Goal: Information Seeking & Learning: Learn about a topic

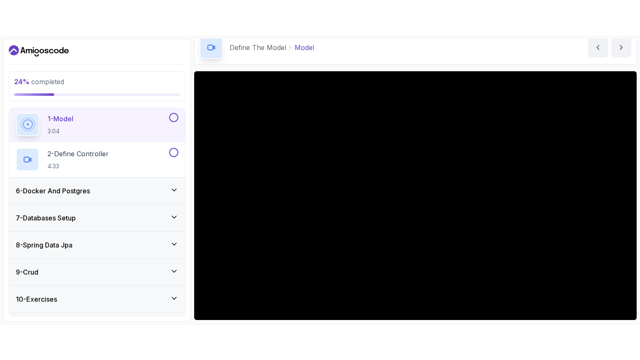
scroll to position [133, 0]
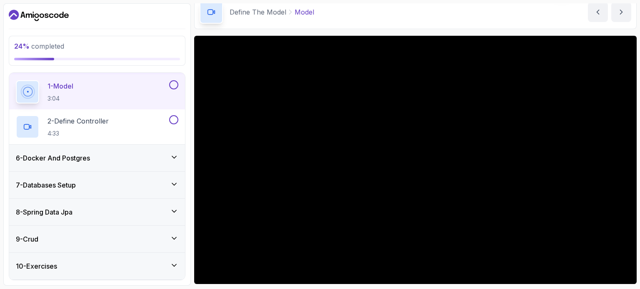
click at [66, 81] on p "1 - Model" at bounding box center [60, 86] width 26 height 10
click at [77, 120] on p "2 - Define Controller" at bounding box center [77, 121] width 61 height 10
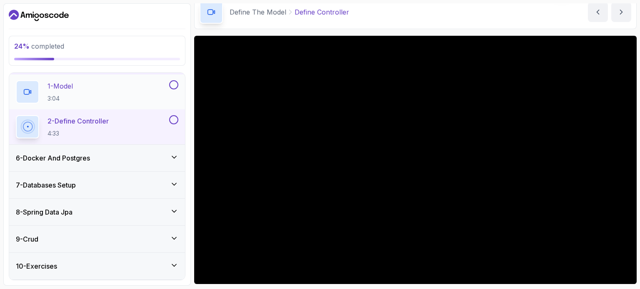
click at [58, 85] on p "1 - Model" at bounding box center [59, 86] width 25 height 10
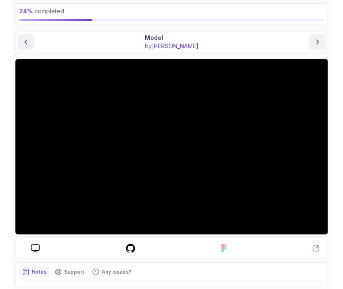
scroll to position [47, 0]
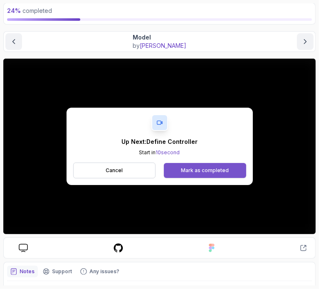
click at [187, 164] on button "Mark as completed" at bounding box center [205, 170] width 82 height 15
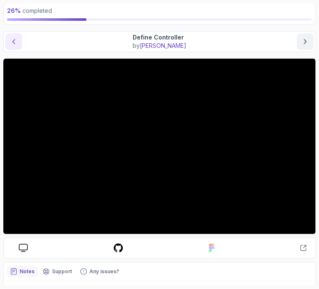
click at [13, 38] on icon "previous content" at bounding box center [14, 41] width 8 height 8
click at [308, 37] on icon "next content" at bounding box center [306, 41] width 8 height 8
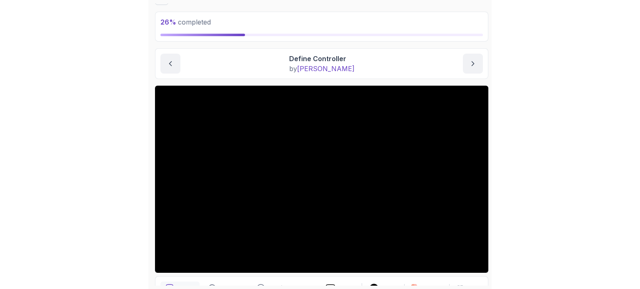
scroll to position [52, 0]
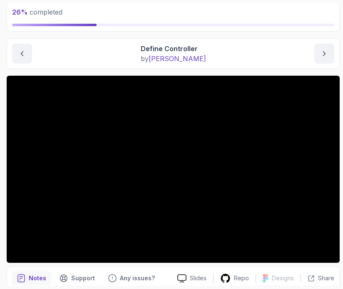
drag, startPoint x: 343, startPoint y: 113, endPoint x: 346, endPoint y: 70, distance: 43.0
click at [343, 70] on html "0s 26 % completed 1 - Intro 2 - Intro To Spring And Spring Boot 3 - Environment…" at bounding box center [171, 144] width 343 height 289
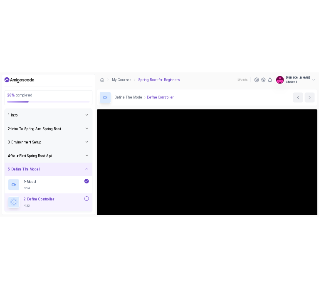
scroll to position [94, 0]
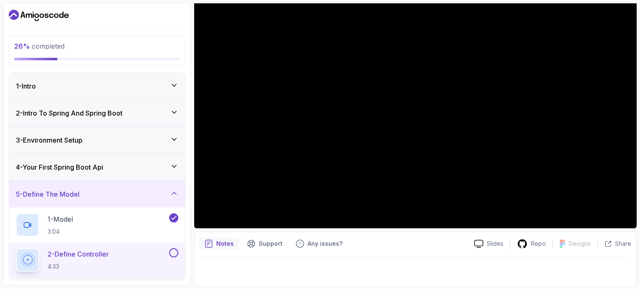
click at [70, 253] on p "2 - Define Controller" at bounding box center [77, 254] width 61 height 10
click at [259, 264] on div at bounding box center [414, 269] width 431 height 23
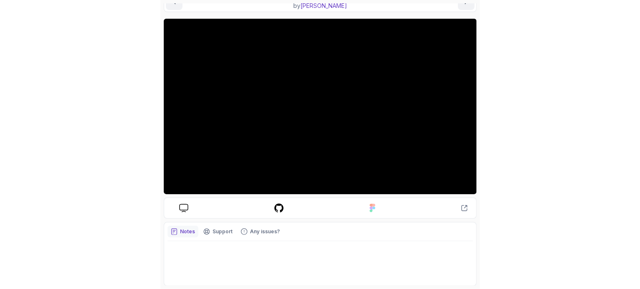
scroll to position [87, 0]
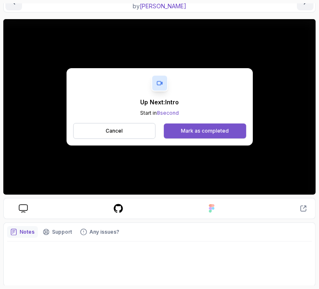
click at [214, 131] on div "Mark as completed" at bounding box center [205, 131] width 48 height 7
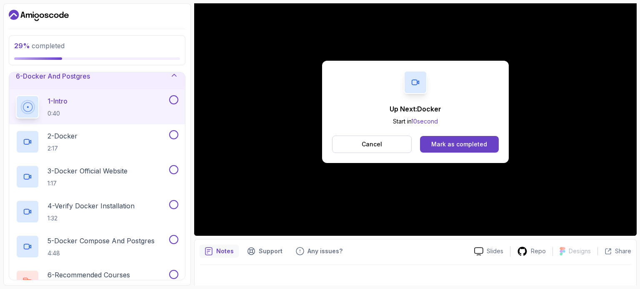
scroll to position [142, 0]
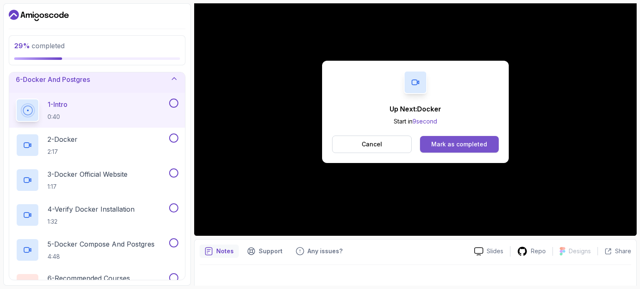
click at [421, 142] on button "Mark as completed" at bounding box center [459, 144] width 79 height 17
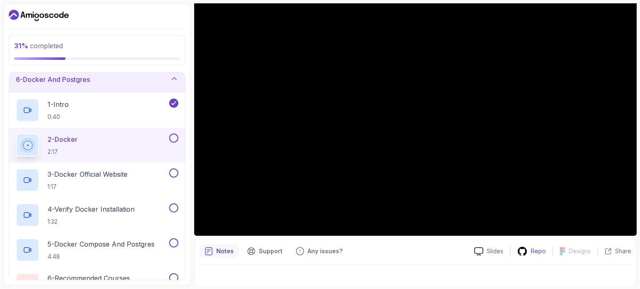
click at [535, 248] on p "Repo" at bounding box center [538, 251] width 15 height 8
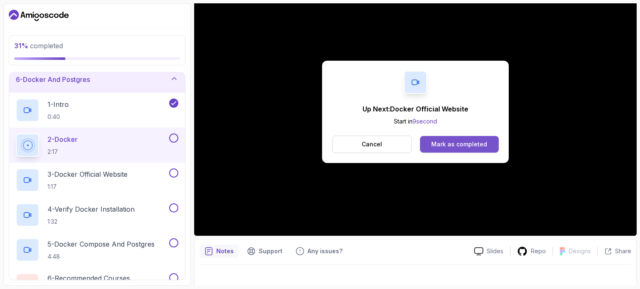
click at [438, 145] on div "Mark as completed" at bounding box center [459, 144] width 56 height 8
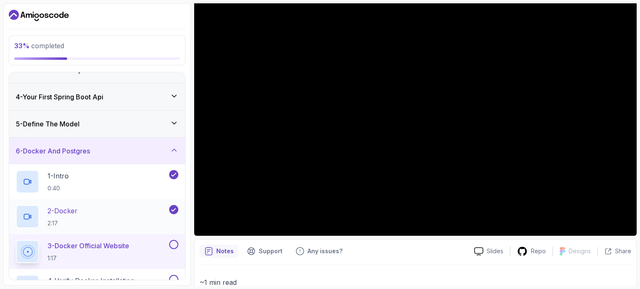
scroll to position [45, 0]
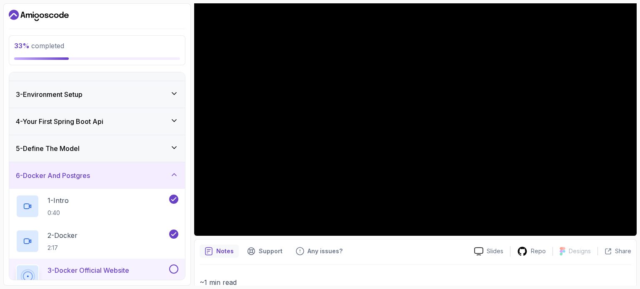
click at [173, 145] on icon at bounding box center [174, 148] width 8 height 8
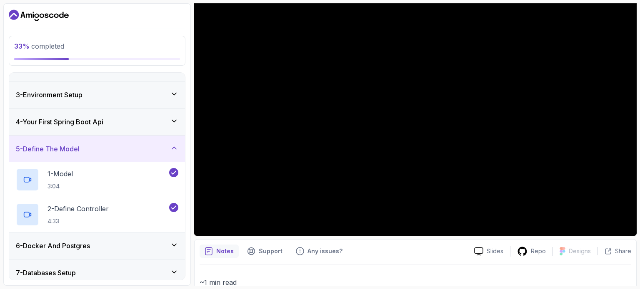
click at [173, 125] on div "4 - Your First Spring Boot Api" at bounding box center [97, 122] width 162 height 10
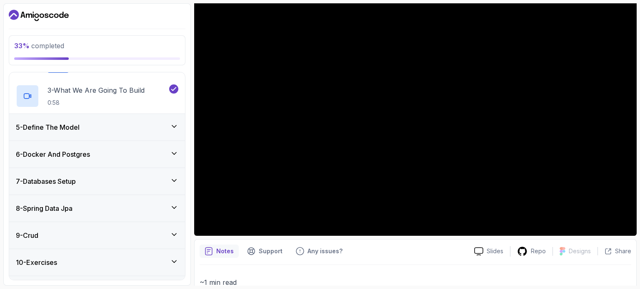
scroll to position [180, 0]
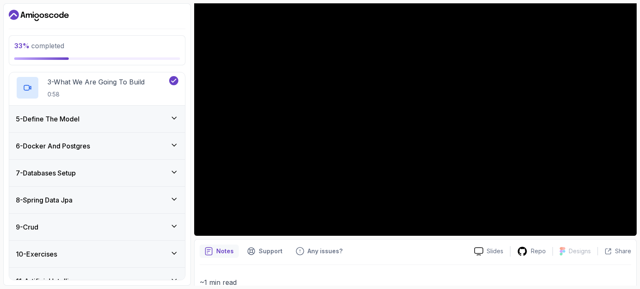
click at [147, 145] on div "6 - Docker And Postgres" at bounding box center [97, 146] width 162 height 10
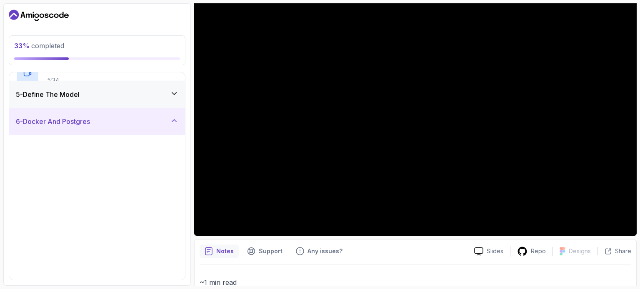
scroll to position [115, 0]
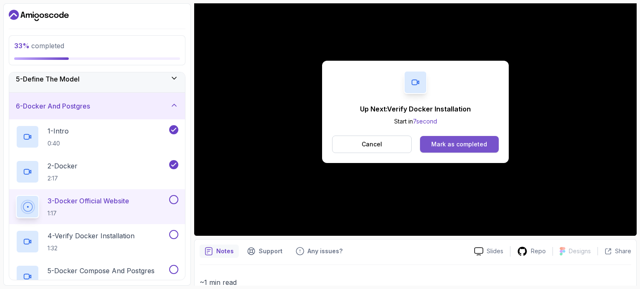
click at [455, 146] on div "Mark as completed" at bounding box center [459, 144] width 56 height 8
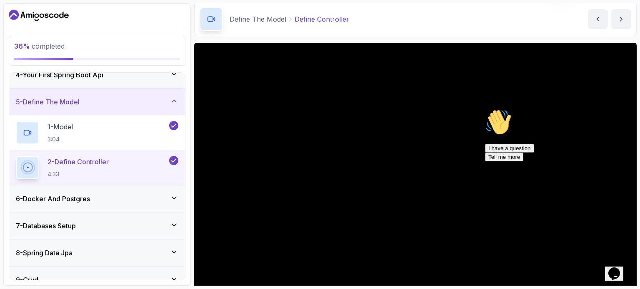
scroll to position [95, 0]
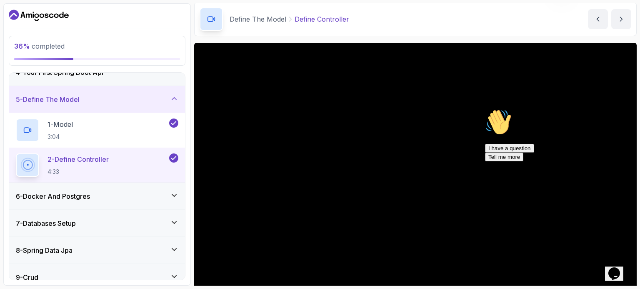
click at [148, 196] on div "6 - Docker And Postgres" at bounding box center [97, 197] width 162 height 10
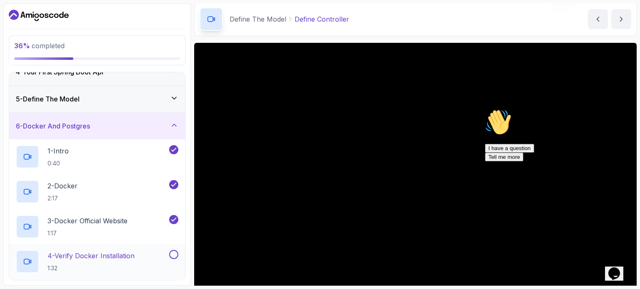
click at [120, 253] on p "4 - Verify Docker Installation" at bounding box center [90, 256] width 87 height 10
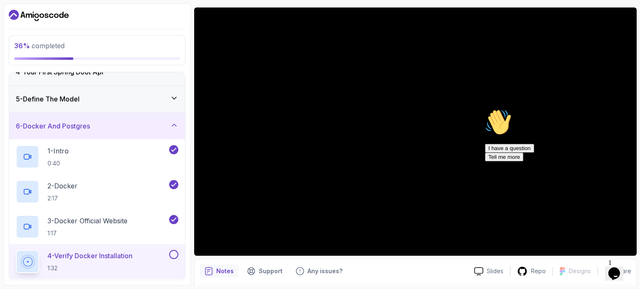
scroll to position [60, 0]
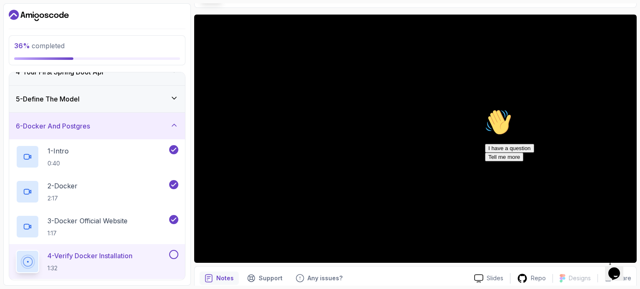
click at [485, 109] on icon "Chat attention grabber" at bounding box center [485, 109] width 0 height 0
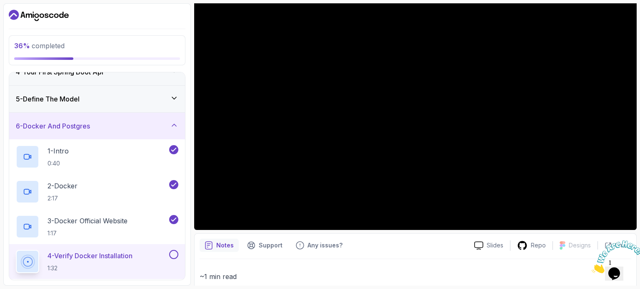
scroll to position [90, 0]
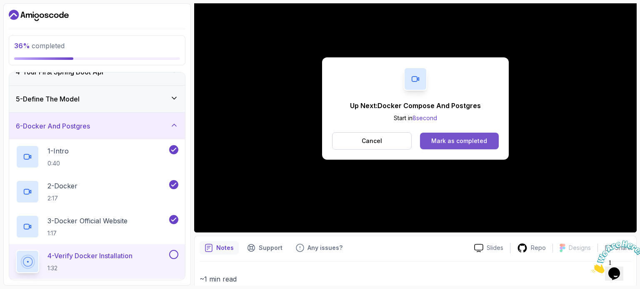
click at [439, 143] on div "Mark as completed" at bounding box center [459, 141] width 56 height 8
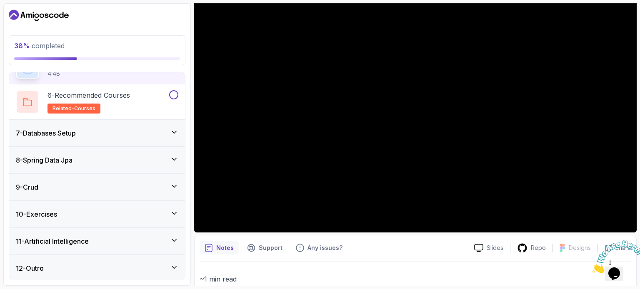
scroll to position [325, 0]
click at [95, 140] on div "7 - Databases Setup" at bounding box center [97, 133] width 176 height 27
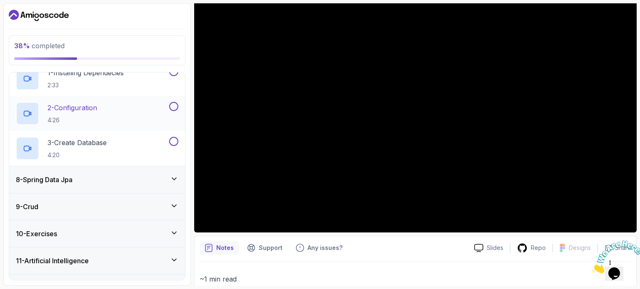
scroll to position [202, 0]
click at [88, 180] on div "8 - Spring Data Jpa" at bounding box center [97, 179] width 162 height 10
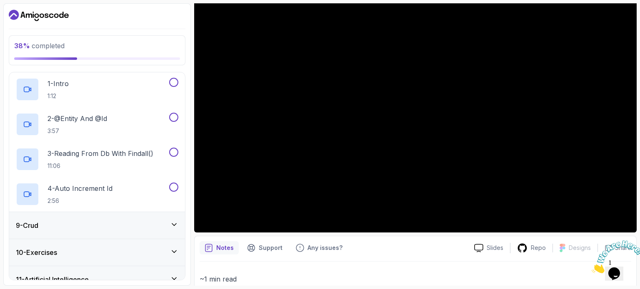
scroll to position [217, 0]
click at [86, 224] on div "9 - Crud" at bounding box center [97, 226] width 162 height 10
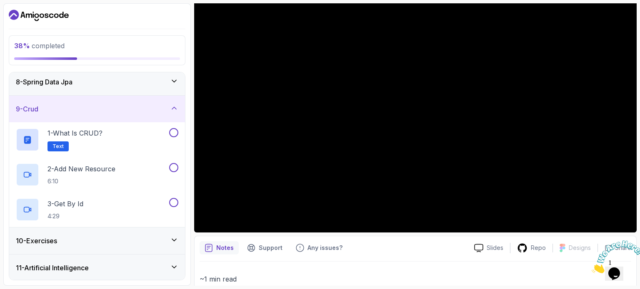
scroll to position [220, 0]
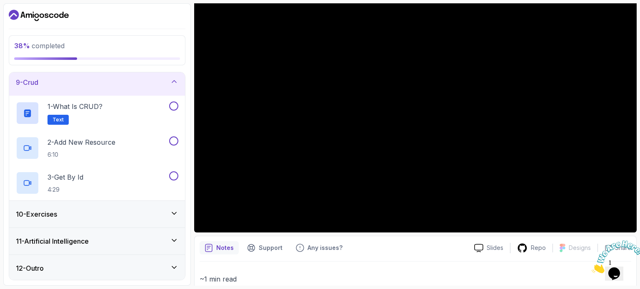
click at [86, 224] on div "10 - Exercises" at bounding box center [97, 214] width 176 height 27
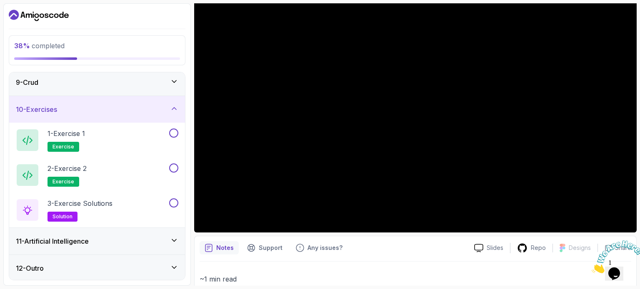
click at [93, 239] on div "11 - Artificial Intelligence" at bounding box center [97, 242] width 162 height 10
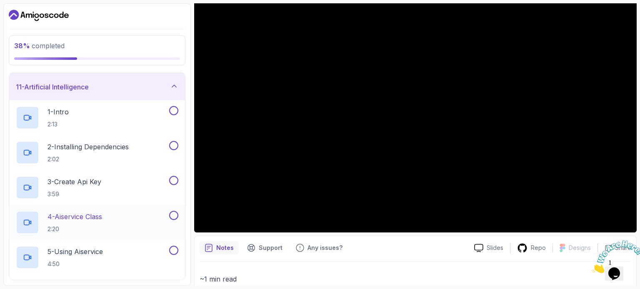
scroll to position [360, 0]
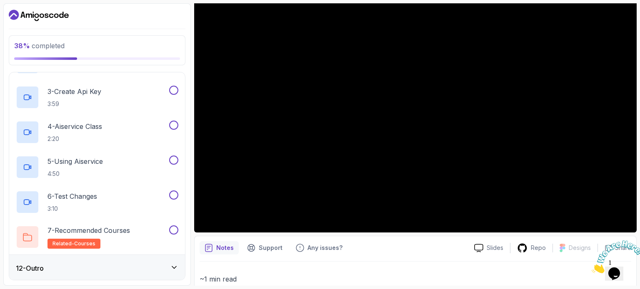
click at [86, 274] on div "12 - Outro" at bounding box center [97, 268] width 176 height 27
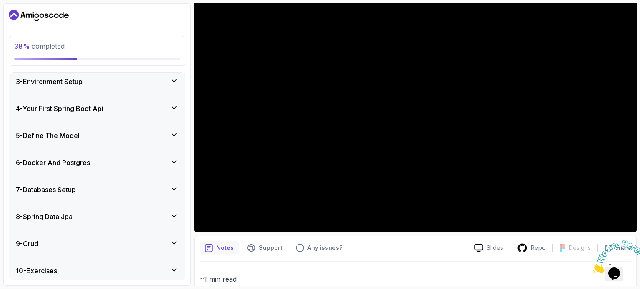
scroll to position [58, 0]
click at [127, 162] on div "6 - Docker And Postgres" at bounding box center [97, 163] width 162 height 10
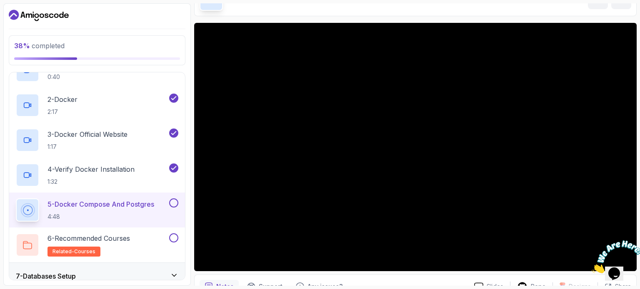
scroll to position [52, 0]
